Goal: Information Seeking & Learning: Learn about a topic

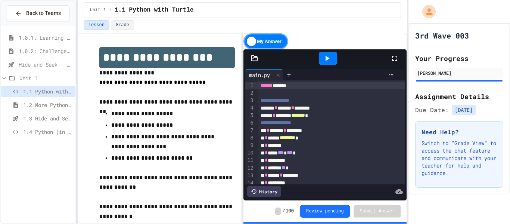
click at [46, 37] on span "1.0.1: Learning to Solve Hard Problems" at bounding box center [46, 38] width 54 height 8
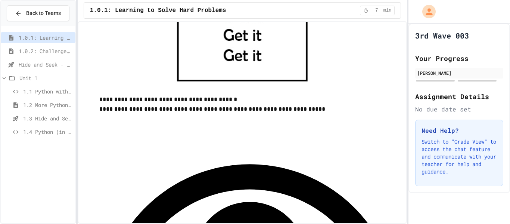
scroll to position [404, 0]
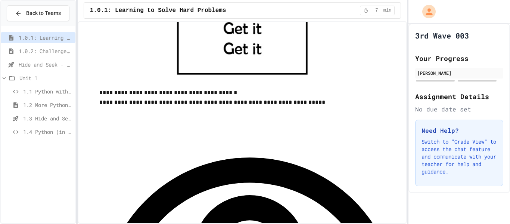
scroll to position [435, 0]
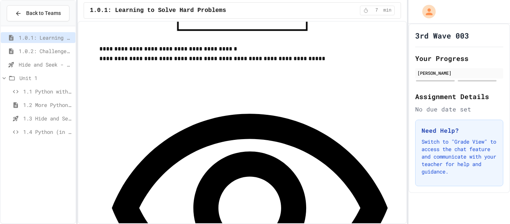
scroll to position [460, 0]
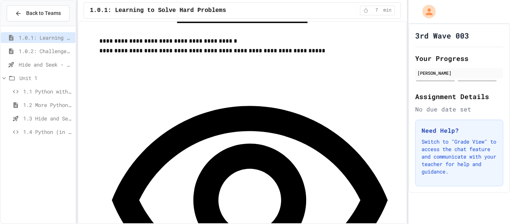
click at [47, 47] on span "1.0.2: Challenge Problem - The Bridge" at bounding box center [46, 51] width 54 height 8
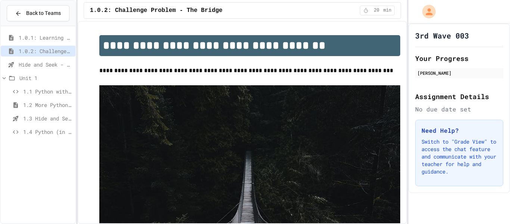
click at [44, 34] on span "1.0.1: Learning to Solve Hard Problems" at bounding box center [46, 38] width 54 height 8
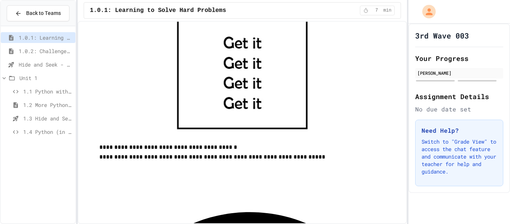
scroll to position [357, 0]
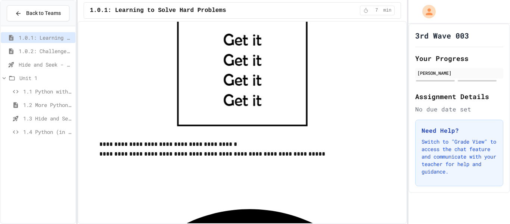
drag, startPoint x: 216, startPoint y: 216, endPoint x: 164, endPoint y: 206, distance: 53.1
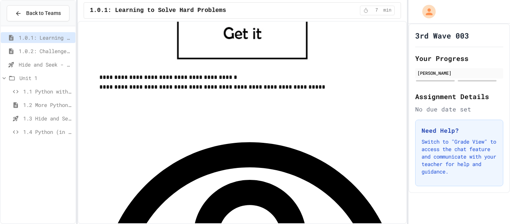
scroll to position [426, 0]
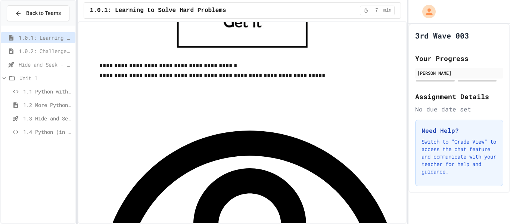
scroll to position [437, 0]
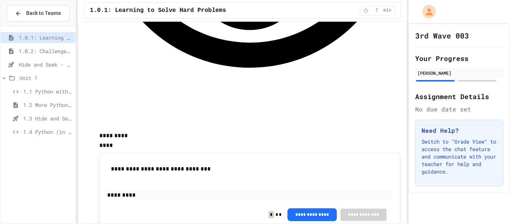
scroll to position [688, 0]
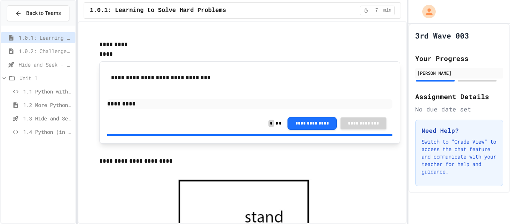
scroll to position [781, 0]
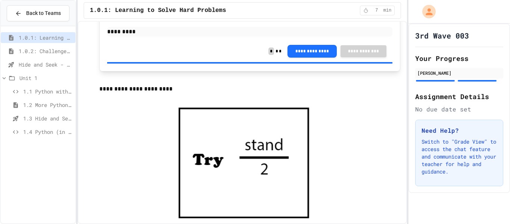
scroll to position [852, 0]
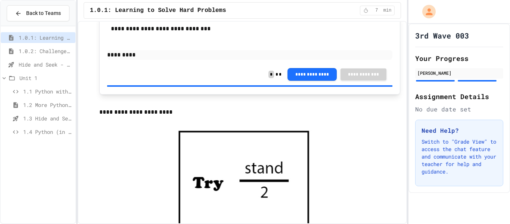
scroll to position [827, 0]
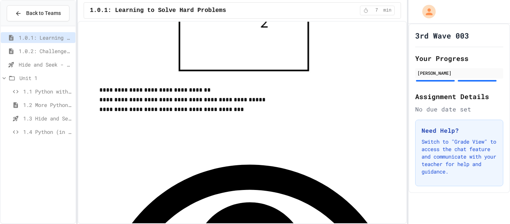
scroll to position [998, 0]
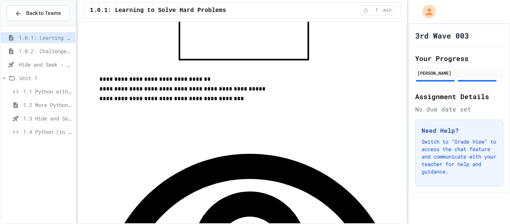
scroll to position [1006, 0]
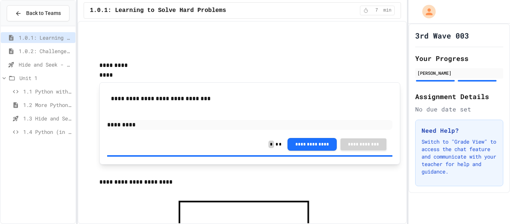
scroll to position [0, 0]
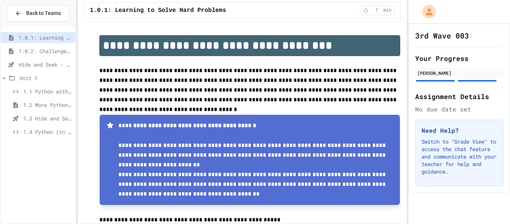
click at [65, 52] on span "1.0.2: Challenge Problem - The Bridge" at bounding box center [46, 51] width 54 height 8
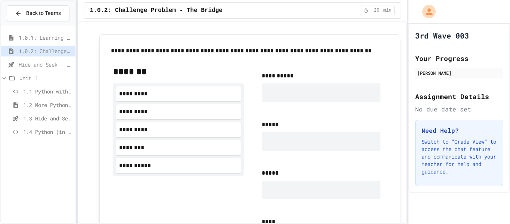
scroll to position [394, 0]
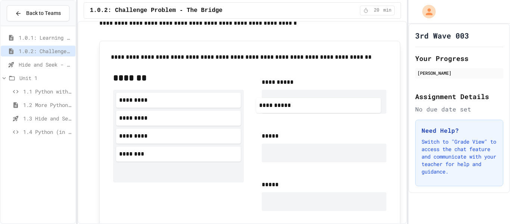
drag, startPoint x: 181, startPoint y: 175, endPoint x: 327, endPoint y: 100, distance: 164.4
click at [327, 100] on div "**********" at bounding box center [250, 193] width 286 height 254
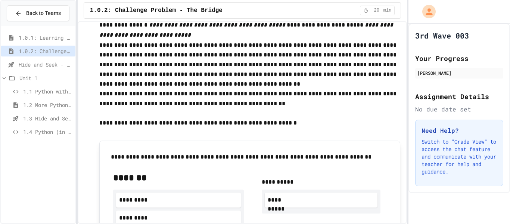
scroll to position [294, 0]
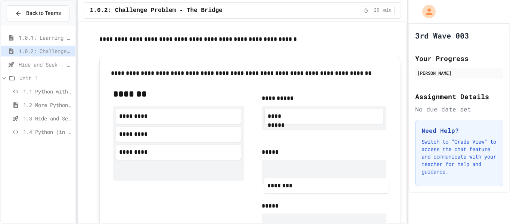
drag, startPoint x: 142, startPoint y: 184, endPoint x: 306, endPoint y: 169, distance: 164.1
click at [306, 169] on div "**********" at bounding box center [250, 211] width 286 height 259
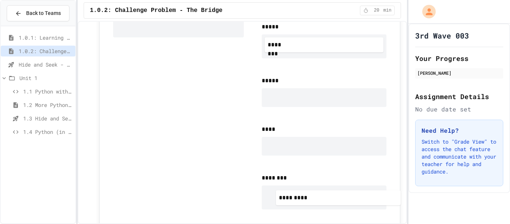
scroll to position [509, 0]
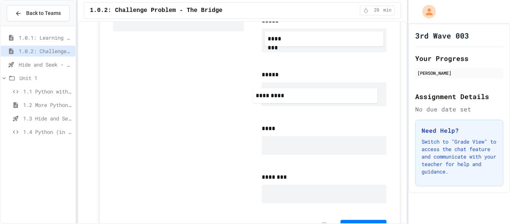
drag, startPoint x: 150, startPoint y: 181, endPoint x: 292, endPoint y: 93, distance: 167.2
click at [292, 93] on div "**********" at bounding box center [250, 83] width 286 height 264
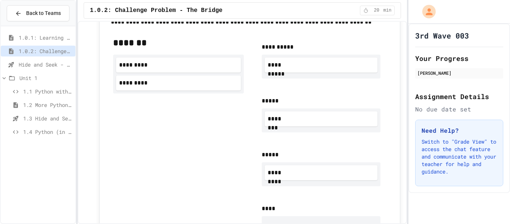
scroll to position [449, 0]
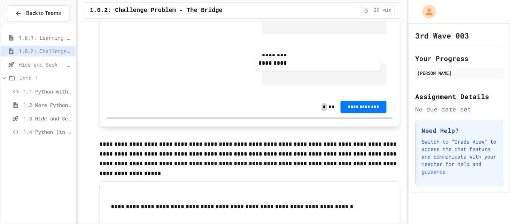
drag, startPoint x: 166, startPoint y: 44, endPoint x: 324, endPoint y: 73, distance: 159.7
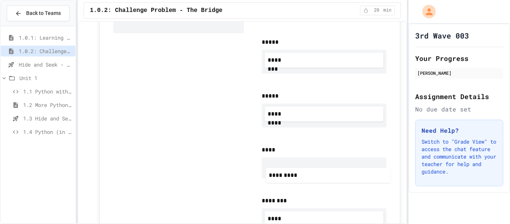
scroll to position [491, 0]
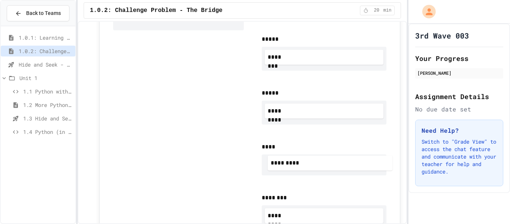
drag, startPoint x: 175, startPoint y: 52, endPoint x: 327, endPoint y: 162, distance: 188.1
click at [327, 162] on div "**********" at bounding box center [250, 105] width 286 height 272
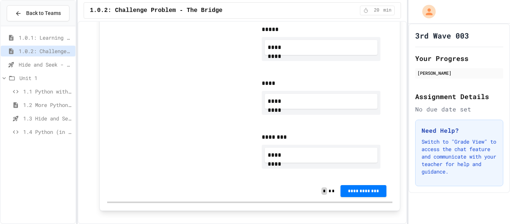
scroll to position [560, 0]
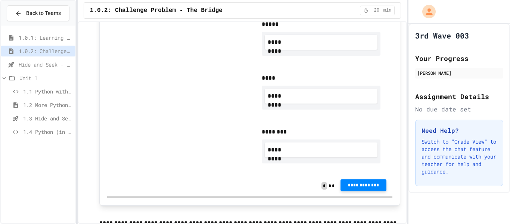
click at [371, 190] on button "**********" at bounding box center [363, 185] width 46 height 12
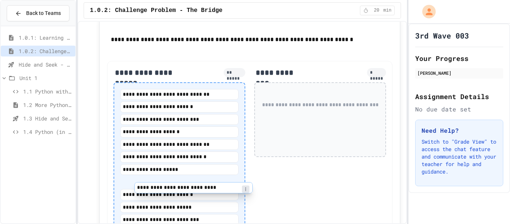
scroll to position [807, 0]
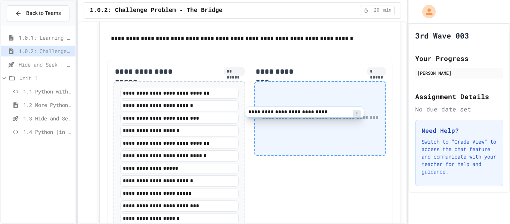
drag, startPoint x: 172, startPoint y: 197, endPoint x: 302, endPoint y: 112, distance: 155.1
click at [302, 112] on div "**********" at bounding box center [250, 173] width 286 height 227
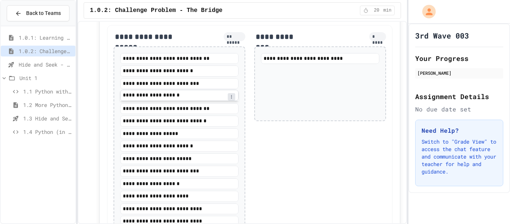
scroll to position [842, 0]
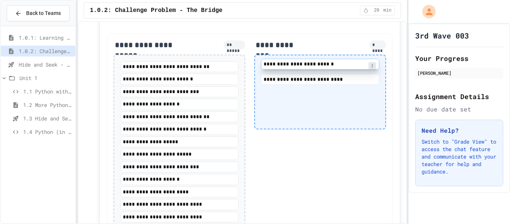
drag, startPoint x: 181, startPoint y: 144, endPoint x: 326, endPoint y: 61, distance: 167.3
click at [326, 61] on div "**********" at bounding box center [250, 140] width 286 height 215
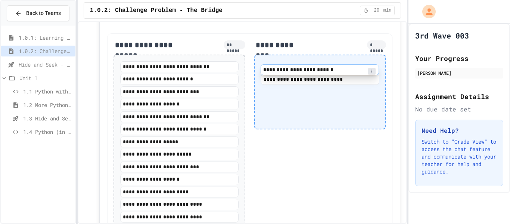
scroll to position [833, 0]
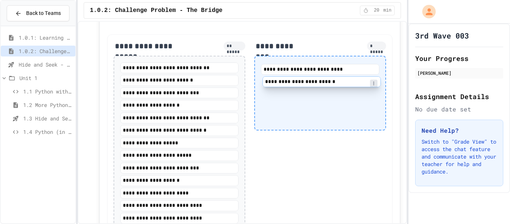
drag, startPoint x: 325, startPoint y: 67, endPoint x: 327, endPoint y: 87, distance: 19.9
click at [327, 87] on div "**********" at bounding box center [320, 93] width 132 height 75
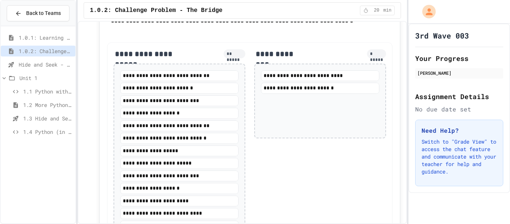
scroll to position [829, 0]
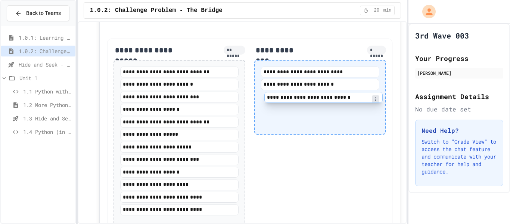
drag, startPoint x: 178, startPoint y: 134, endPoint x: 323, endPoint y: 97, distance: 149.5
click at [323, 97] on div "**********" at bounding box center [250, 139] width 286 height 202
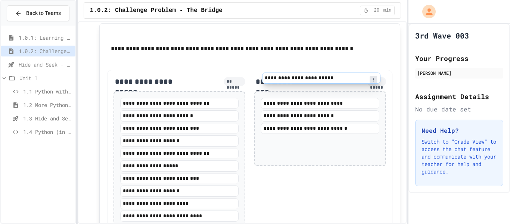
scroll to position [796, 0]
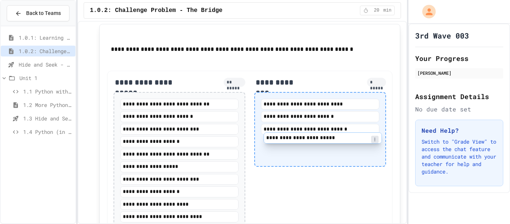
drag, startPoint x: 162, startPoint y: 79, endPoint x: 309, endPoint y: 141, distance: 159.4
click at [309, 141] on div "**********" at bounding box center [250, 166] width 286 height 190
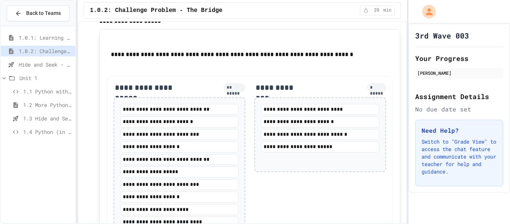
scroll to position [798, 0]
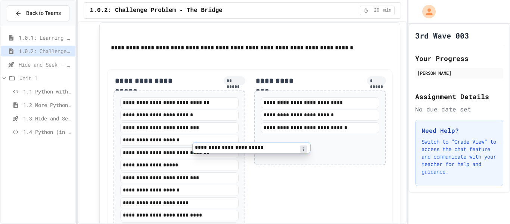
drag, startPoint x: 309, startPoint y: 141, endPoint x: 230, endPoint y: 150, distance: 79.3
click at [230, 150] on div "**********" at bounding box center [250, 157] width 286 height 177
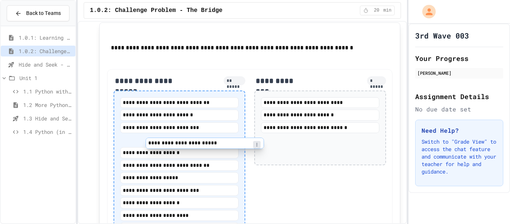
drag, startPoint x: 287, startPoint y: 143, endPoint x: 168, endPoint y: 147, distance: 119.1
click at [168, 147] on div "**********" at bounding box center [250, 164] width 286 height 190
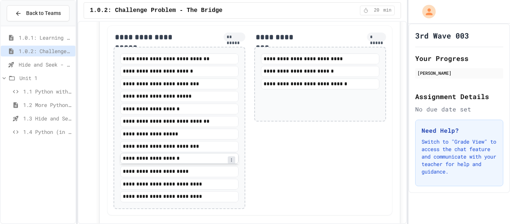
scroll to position [827, 0]
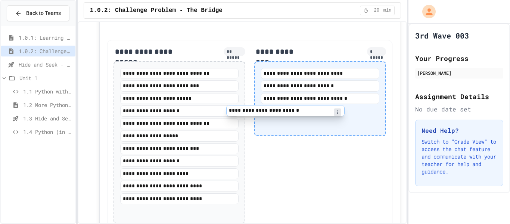
drag, startPoint x: 165, startPoint y: 88, endPoint x: 282, endPoint y: 116, distance: 120.1
click at [282, 116] on div "**********" at bounding box center [250, 135] width 286 height 190
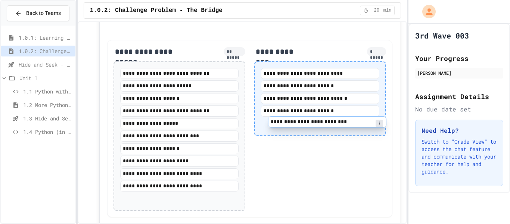
drag, startPoint x: 186, startPoint y: 84, endPoint x: 337, endPoint y: 121, distance: 156.0
click at [337, 121] on div "**********" at bounding box center [250, 128] width 286 height 177
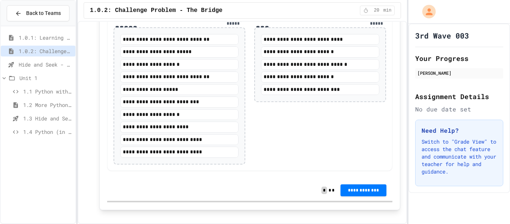
scroll to position [863, 0]
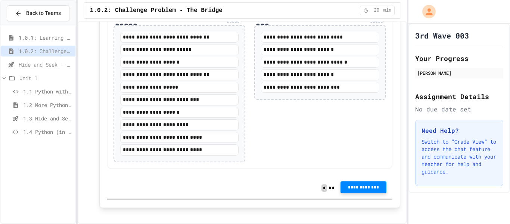
click at [365, 187] on span "**********" at bounding box center [363, 187] width 34 height 6
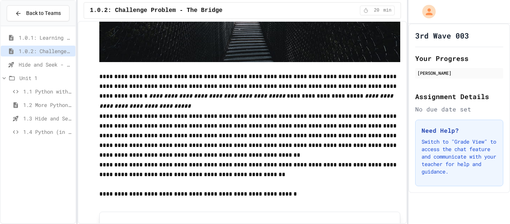
scroll to position [0, 0]
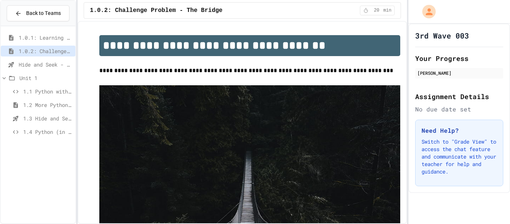
click at [28, 68] on div "Hide and Seek - SUB" at bounding box center [38, 64] width 75 height 11
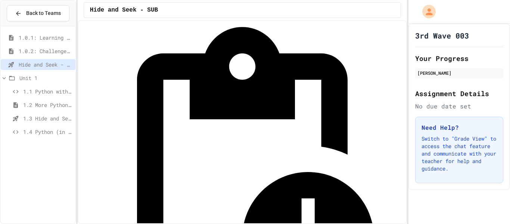
scroll to position [34, 0]
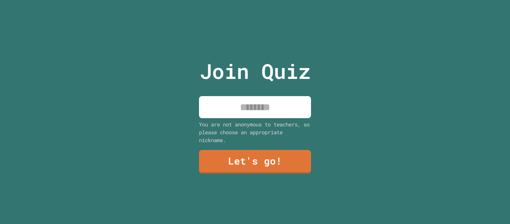
click at [266, 103] on input at bounding box center [255, 107] width 112 height 22
type input "******"
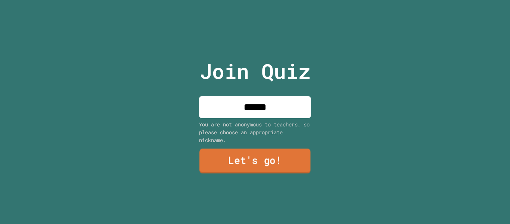
click at [258, 162] on link "Let's go!" at bounding box center [254, 161] width 111 height 25
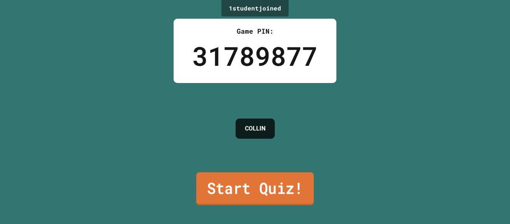
click at [269, 190] on link "Start Quiz!" at bounding box center [255, 188] width 118 height 33
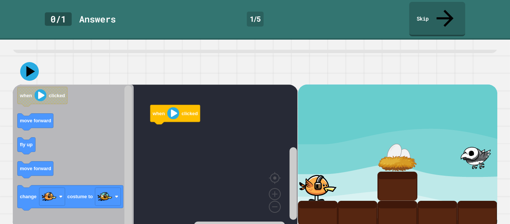
scroll to position [43, 0]
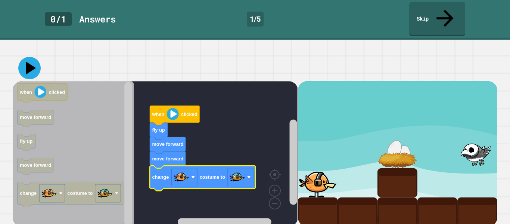
click at [38, 61] on button at bounding box center [29, 68] width 22 height 22
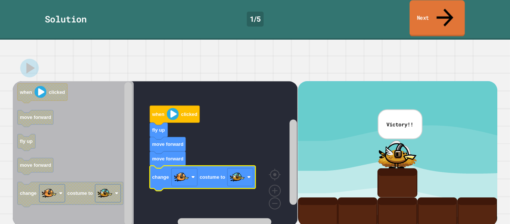
click at [453, 10] on link "Next" at bounding box center [436, 18] width 55 height 36
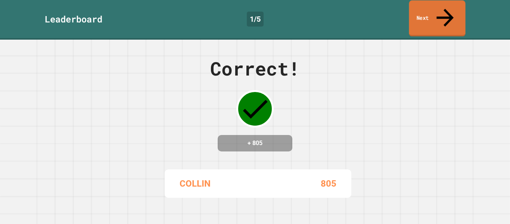
click at [430, 13] on link "Next" at bounding box center [437, 18] width 56 height 36
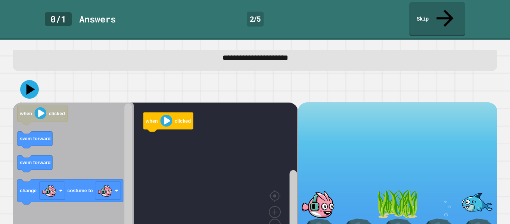
scroll to position [43, 0]
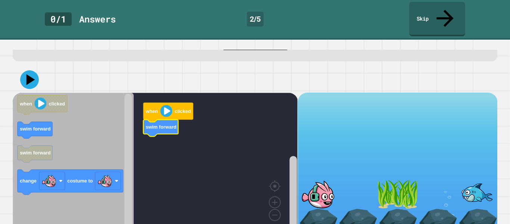
click at [35, 126] on icon "Blockly Workspace" at bounding box center [73, 165] width 121 height 145
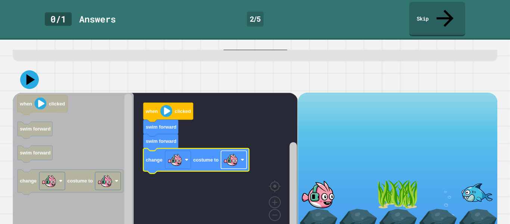
click at [237, 152] on rect "Blockly Workspace" at bounding box center [234, 159] width 26 height 18
click at [28, 73] on icon at bounding box center [31, 79] width 10 height 13
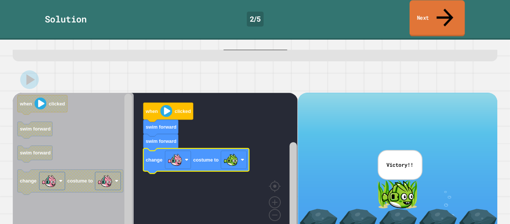
click at [433, 10] on link "Next" at bounding box center [436, 18] width 55 height 36
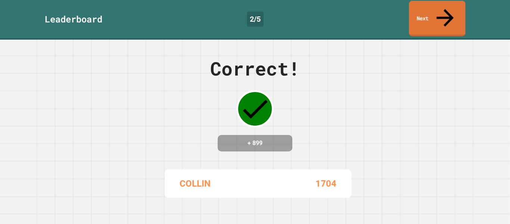
click at [420, 9] on link "Next" at bounding box center [437, 18] width 56 height 35
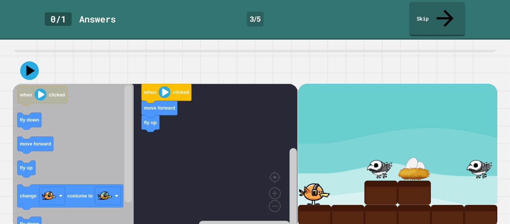
scroll to position [43, 0]
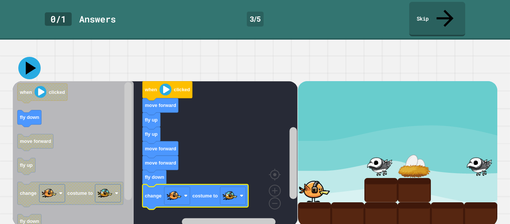
click at [35, 67] on icon at bounding box center [29, 68] width 22 height 22
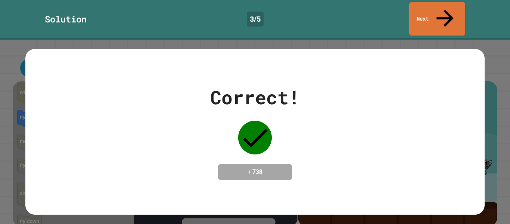
click at [423, 10] on link "Next" at bounding box center [437, 19] width 56 height 34
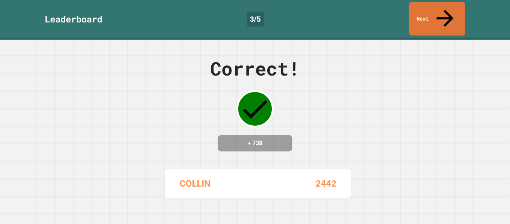
click at [425, 15] on link "Next" at bounding box center [437, 19] width 56 height 34
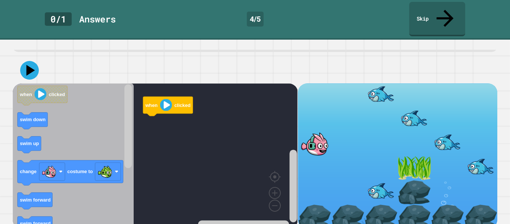
scroll to position [43, 0]
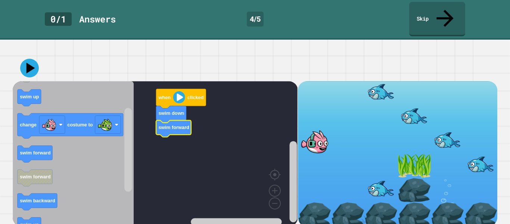
click at [36, 157] on icon "Blockly Workspace" at bounding box center [73, 153] width 121 height 145
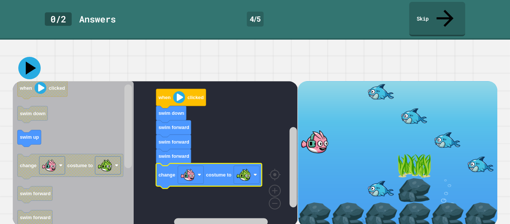
click at [24, 65] on icon at bounding box center [29, 68] width 22 height 22
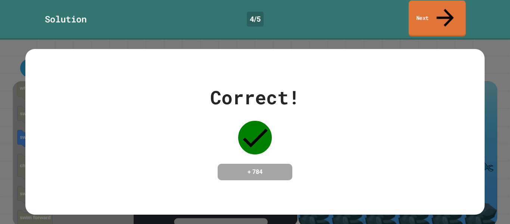
click at [425, 2] on link "Next" at bounding box center [437, 18] width 57 height 36
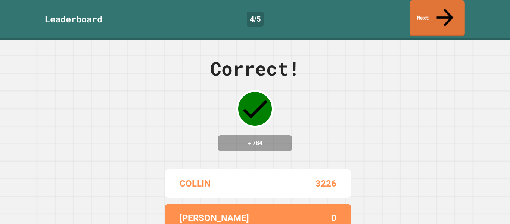
click at [425, 2] on link "Next" at bounding box center [436, 18] width 55 height 36
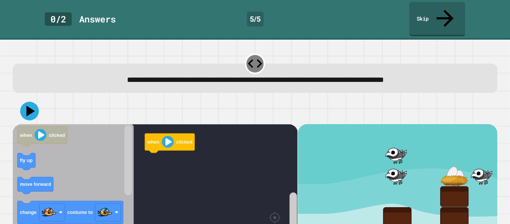
scroll to position [31, 0]
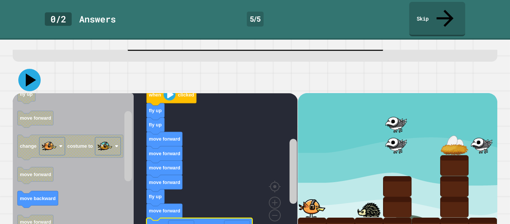
click at [37, 69] on icon at bounding box center [29, 80] width 22 height 22
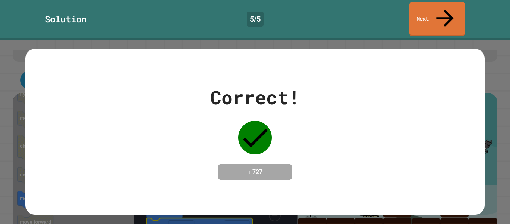
click at [450, 14] on link "Next" at bounding box center [437, 19] width 56 height 34
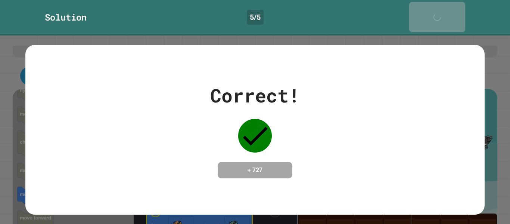
scroll to position [30, 0]
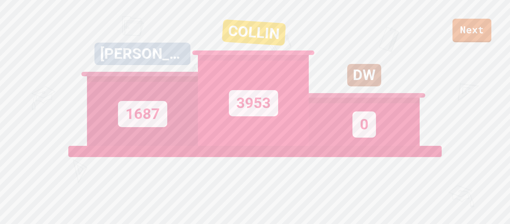
click at [481, 33] on link "Next" at bounding box center [471, 31] width 39 height 24
